Goal: Use online tool/utility: Utilize a website feature to perform a specific function

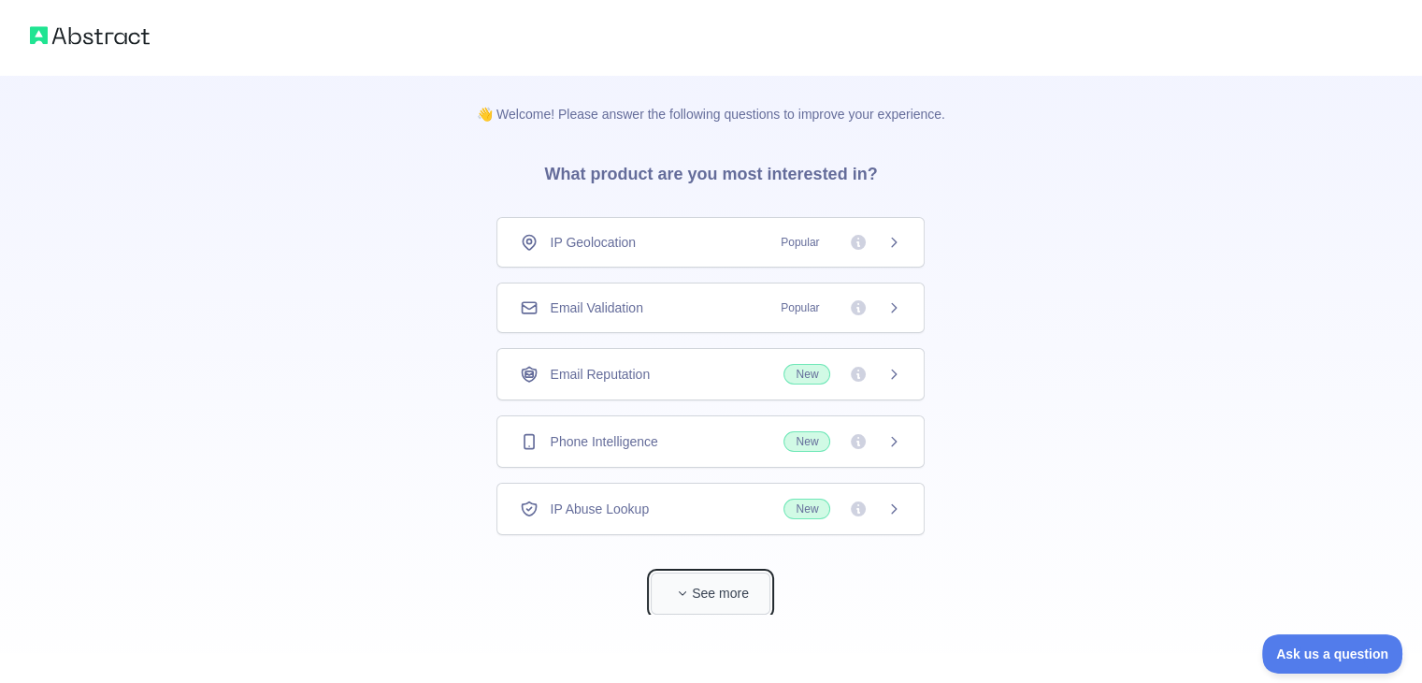
click at [720, 587] on button "See more" at bounding box center [711, 593] width 120 height 42
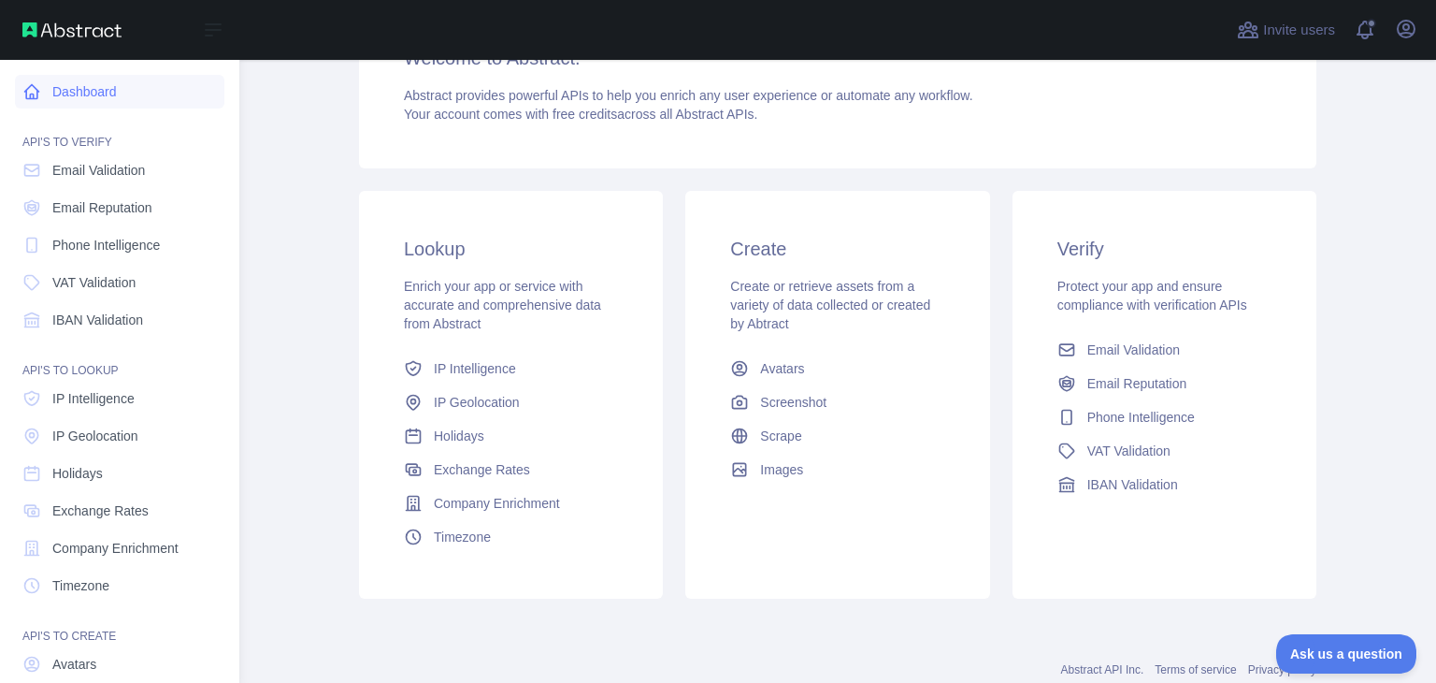
click at [86, 88] on link "Dashboard" at bounding box center [119, 92] width 209 height 34
click at [97, 176] on span "Email Validation" at bounding box center [98, 170] width 93 height 19
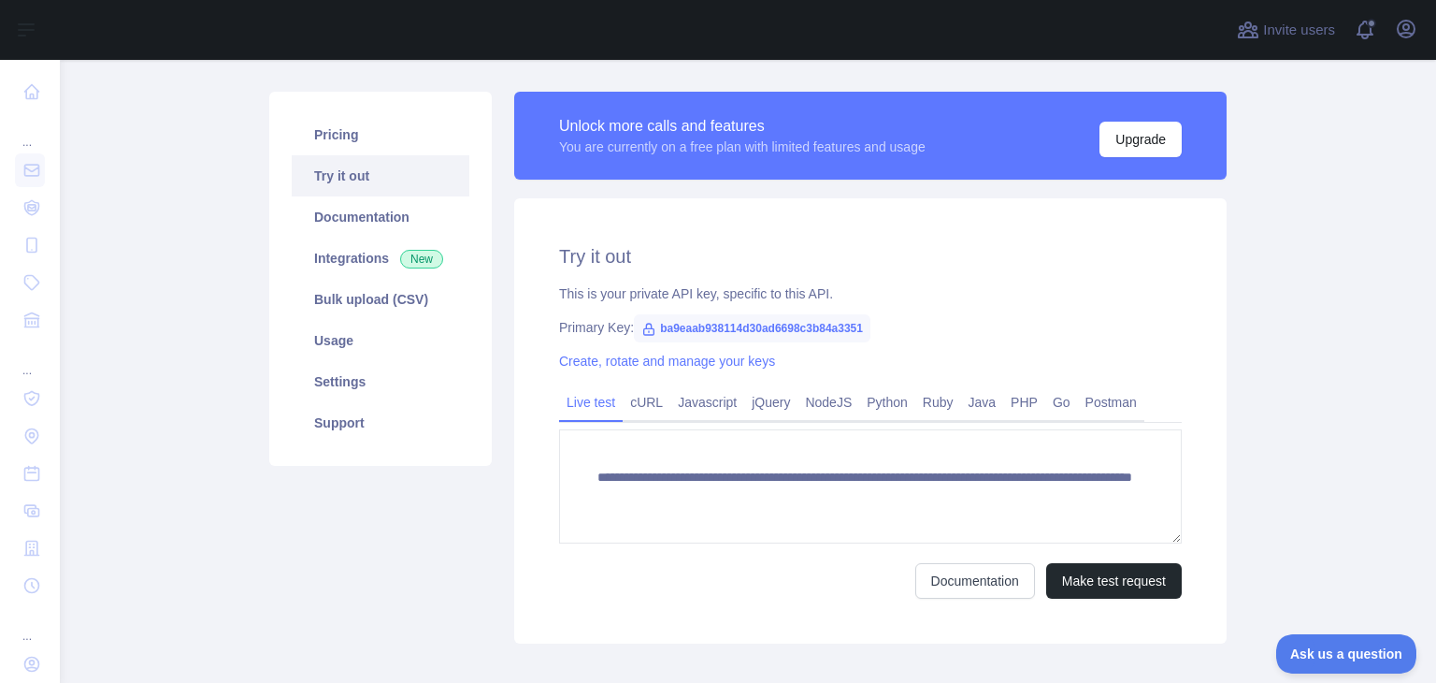
scroll to position [105, 0]
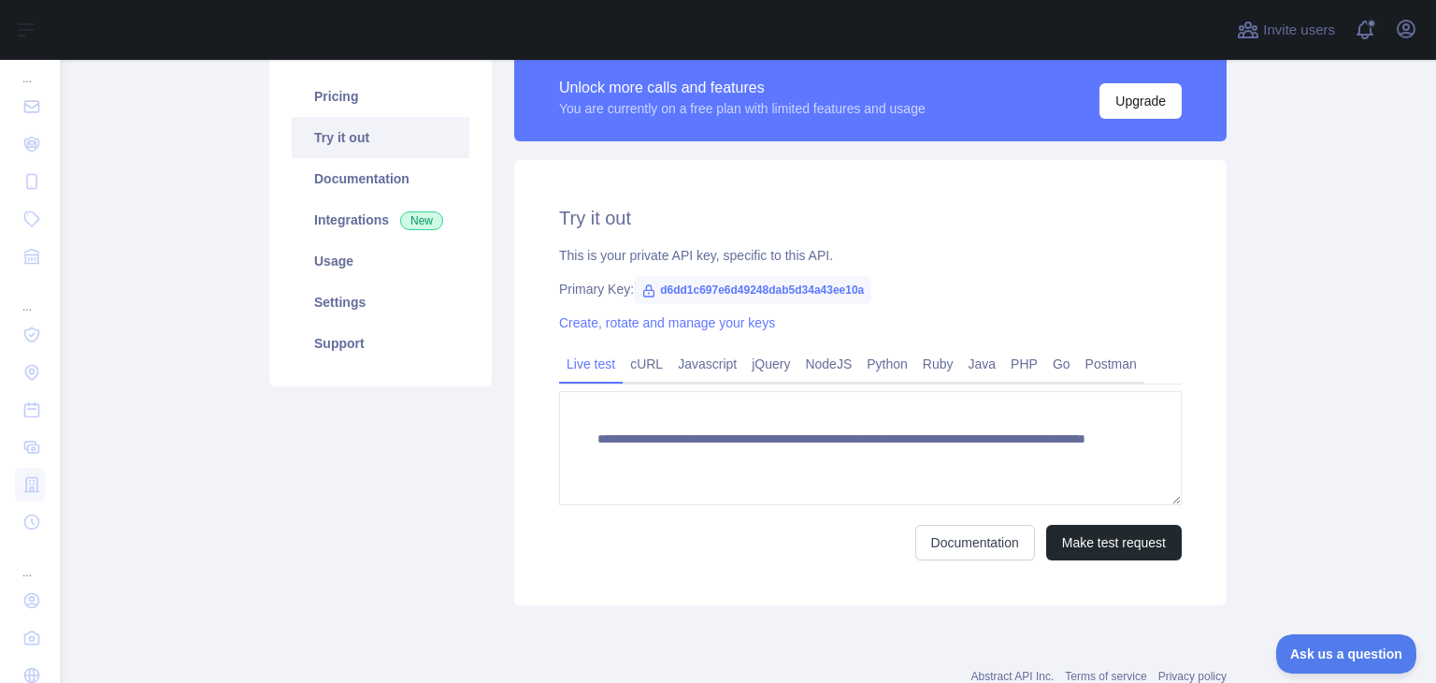
scroll to position [146, 0]
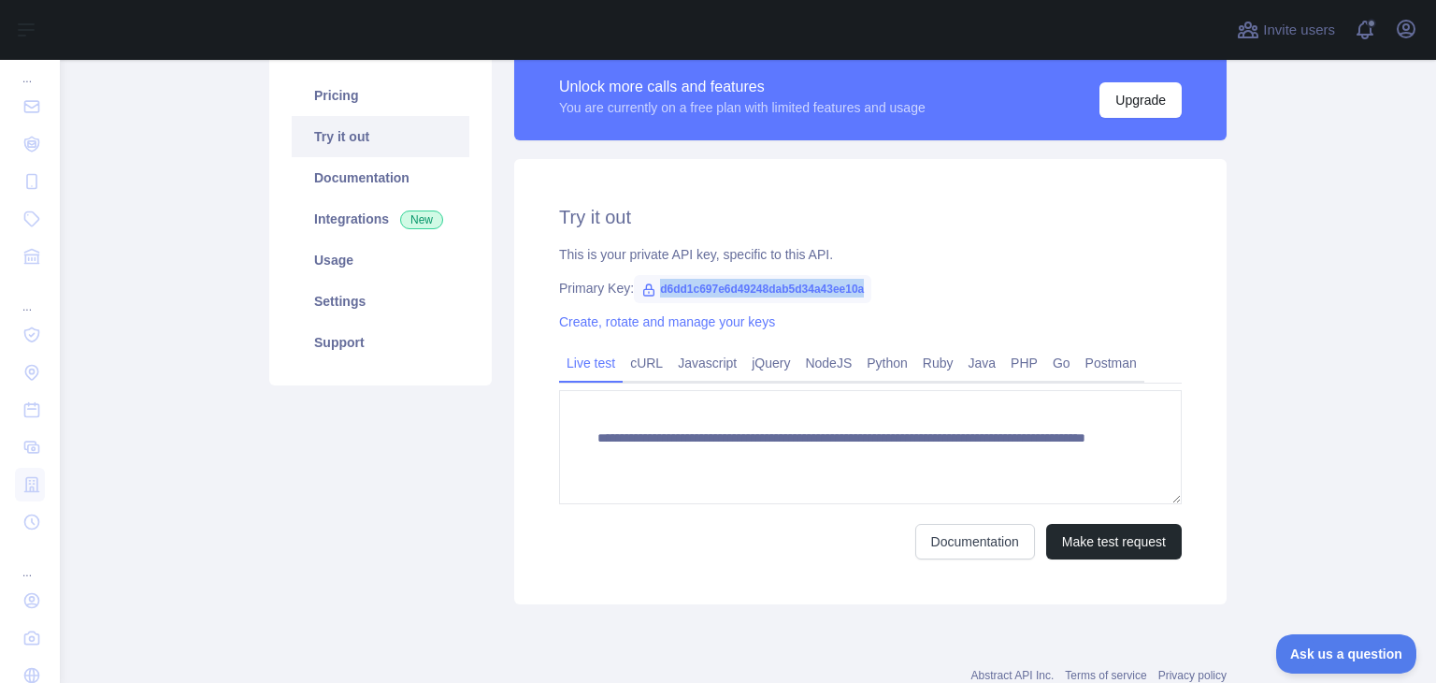
drag, startPoint x: 855, startPoint y: 283, endPoint x: 642, endPoint y: 278, distance: 212.3
click at [642, 278] on span "d6dd1c697e6d49248dab5d34a43ee10a" at bounding box center [753, 289] width 238 height 28
copy span "d6dd1c697e6d49248dab5d34a43ee10a"
click at [642, 278] on span "d6dd1c697e6d49248dab5d34a43ee10a" at bounding box center [753, 289] width 238 height 28
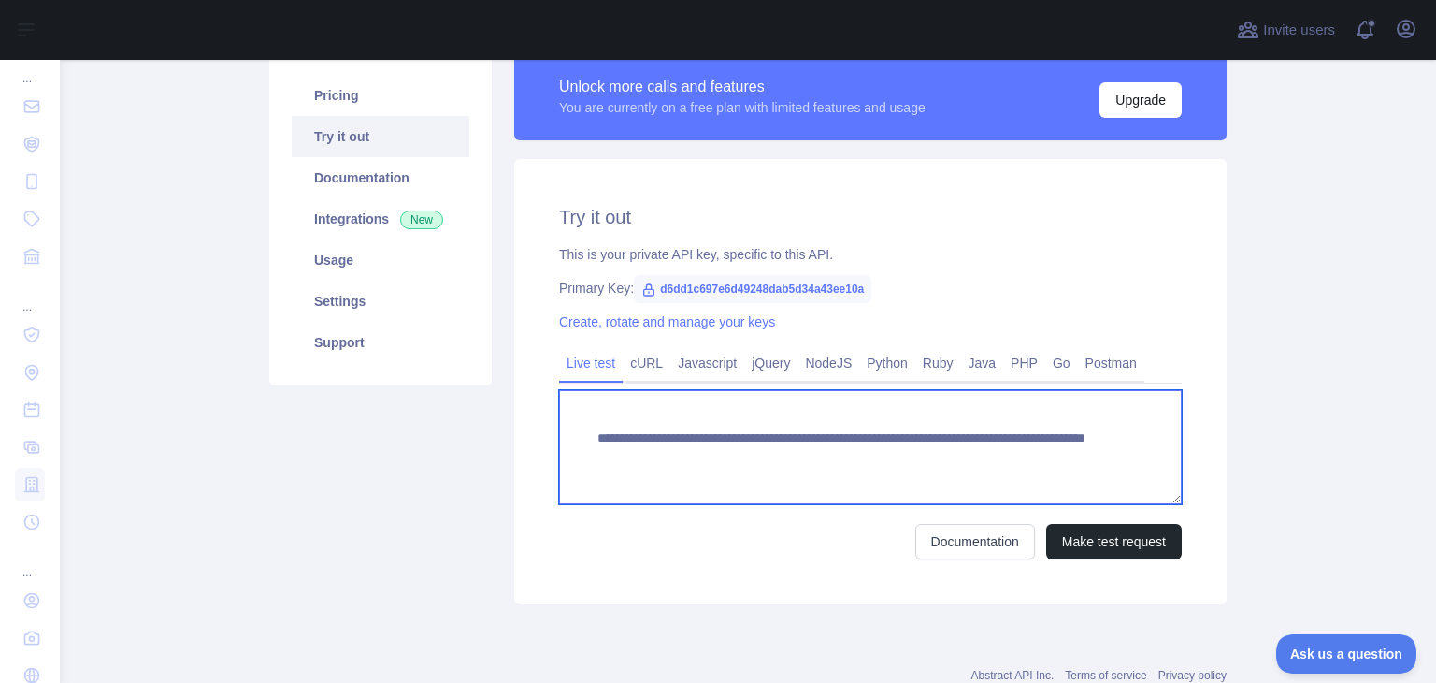
drag, startPoint x: 642, startPoint y: 456, endPoint x: 866, endPoint y: 460, distance: 223.5
click at [866, 460] on textarea "**********" at bounding box center [870, 447] width 623 height 114
